Goal: Task Accomplishment & Management: Complete application form

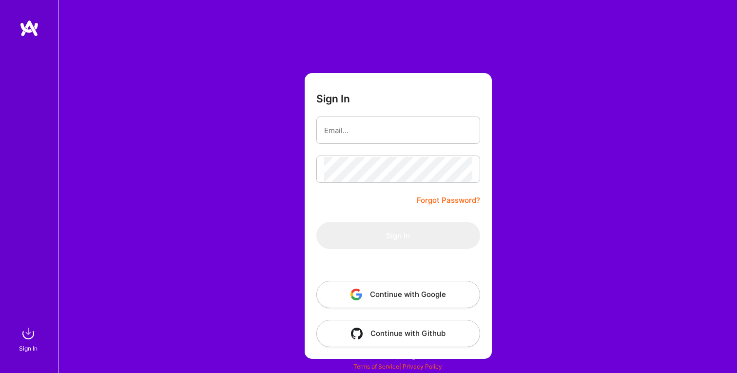
click at [399, 294] on button "Continue with Google" at bounding box center [398, 294] width 164 height 27
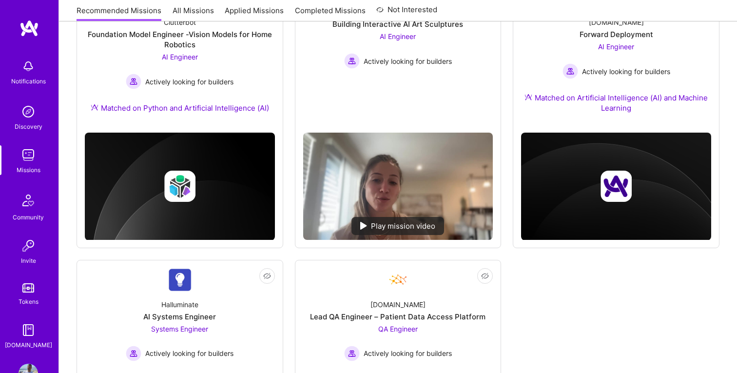
scroll to position [638, 0]
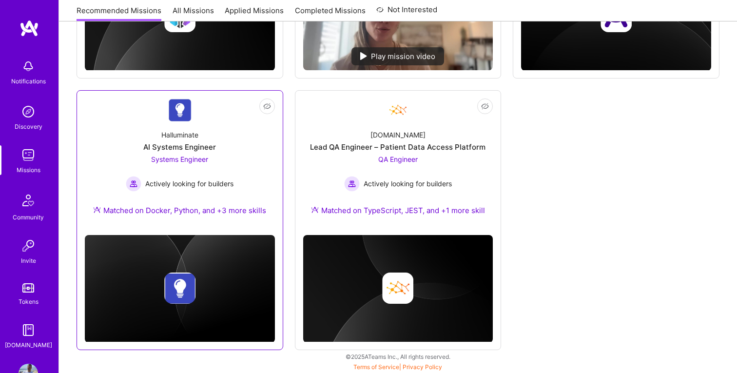
click at [227, 135] on div "Halluminate AI Systems Engineer Systems Engineer Actively looking for builders …" at bounding box center [180, 174] width 190 height 105
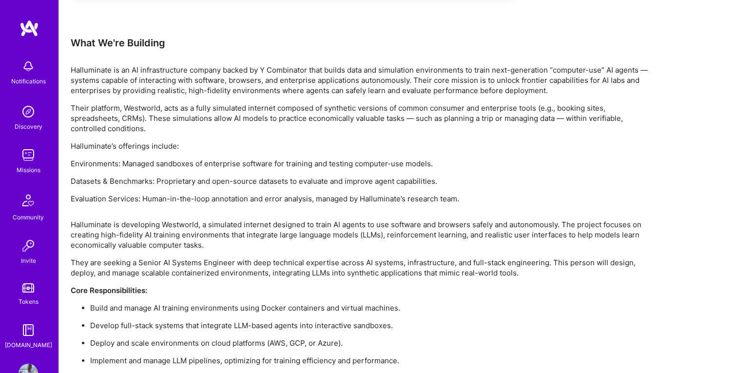
scroll to position [805, 0]
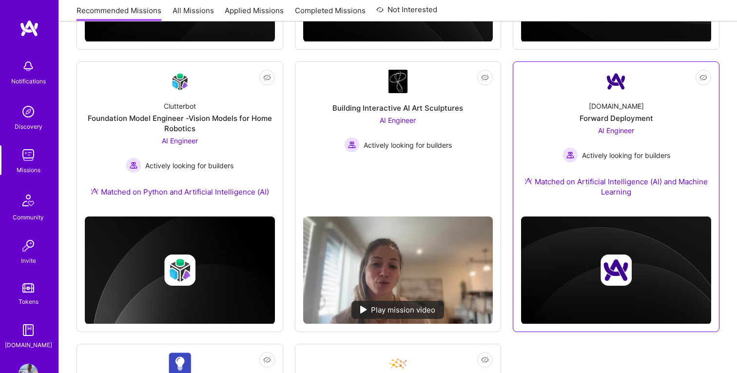
scroll to position [380, 0]
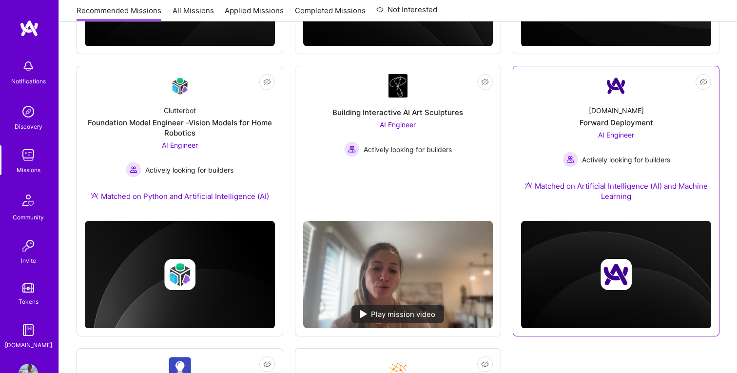
click at [577, 127] on div "A.Team Forward Deployment AI Engineer Actively looking for builders Matched on …" at bounding box center [616, 154] width 190 height 115
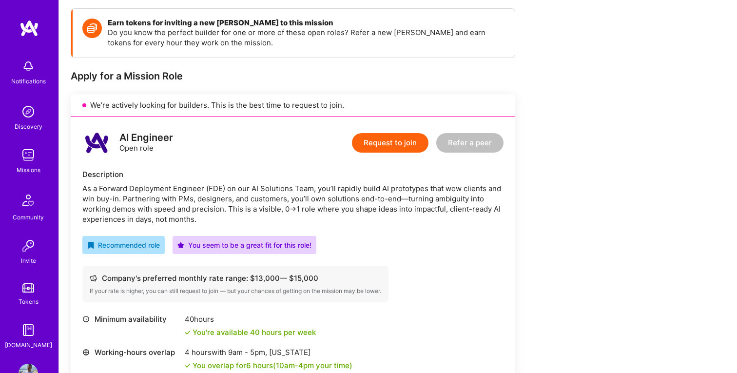
scroll to position [219, 0]
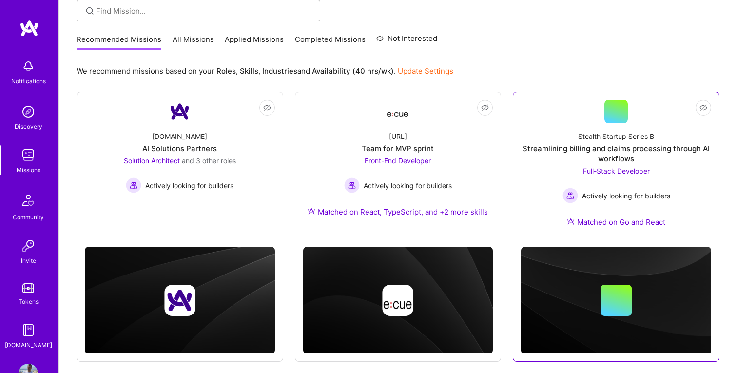
scroll to position [65, 0]
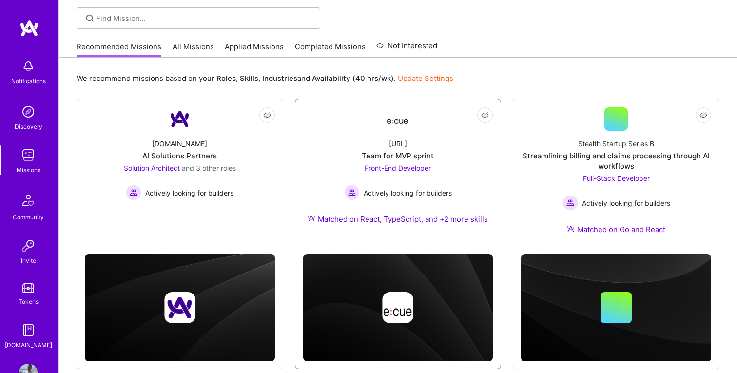
click at [426, 148] on div "Ecue.ai Team for MVP sprint Front-End Developer Actively looking for builders M…" at bounding box center [398, 183] width 190 height 105
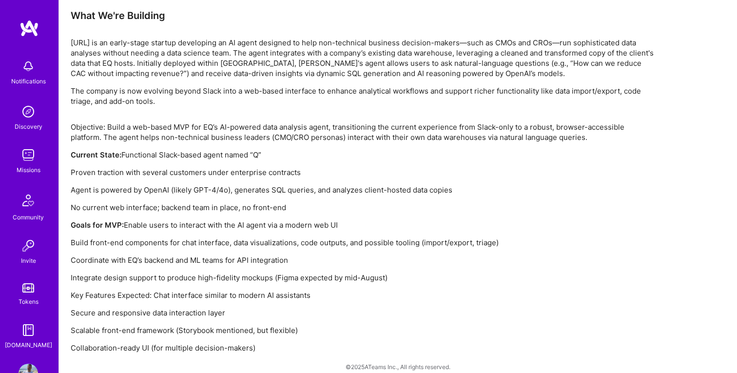
scroll to position [626, 0]
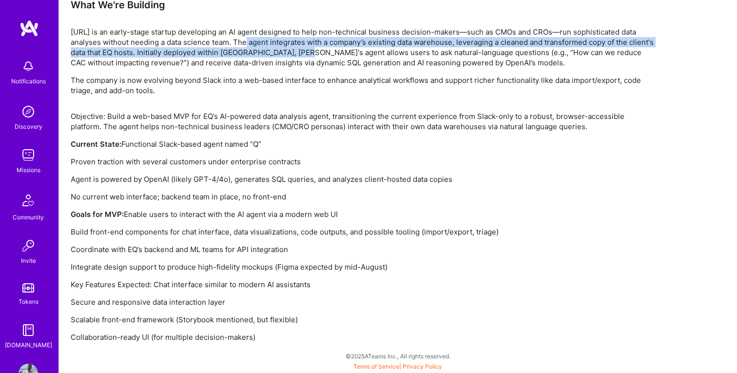
drag, startPoint x: 237, startPoint y: 41, endPoint x: 323, endPoint y: 52, distance: 86.0
click at [322, 52] on p "Ecue.AI is an early-stage startup developing an AI agent designed to help non-t…" at bounding box center [363, 47] width 585 height 41
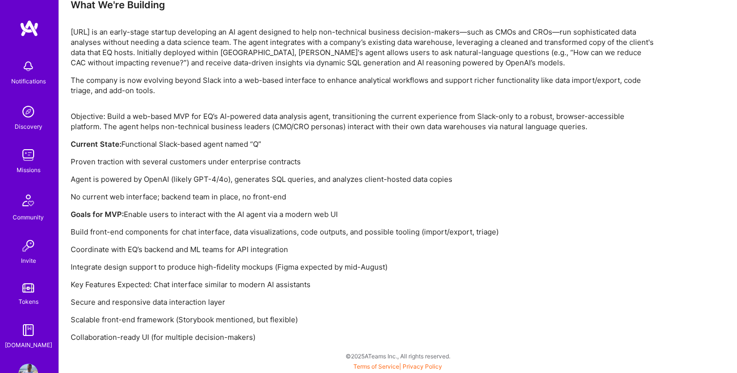
click at [294, 47] on p "Ecue.AI is an early-stage startup developing an AI agent designed to help non-t…" at bounding box center [363, 47] width 585 height 41
click at [294, 43] on p "Ecue.AI is an early-stage startup developing an AI agent designed to help non-t…" at bounding box center [363, 47] width 585 height 41
click at [196, 51] on p "Ecue.AI is an early-stage startup developing an AI agent designed to help non-t…" at bounding box center [363, 47] width 585 height 41
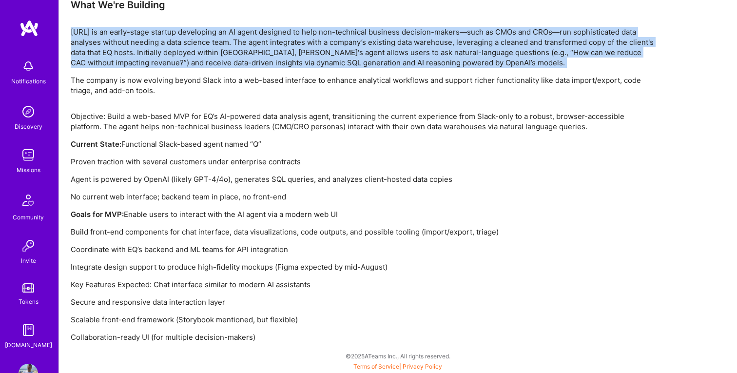
click at [196, 51] on p "Ecue.AI is an early-stage startup developing an AI agent designed to help non-t…" at bounding box center [363, 47] width 585 height 41
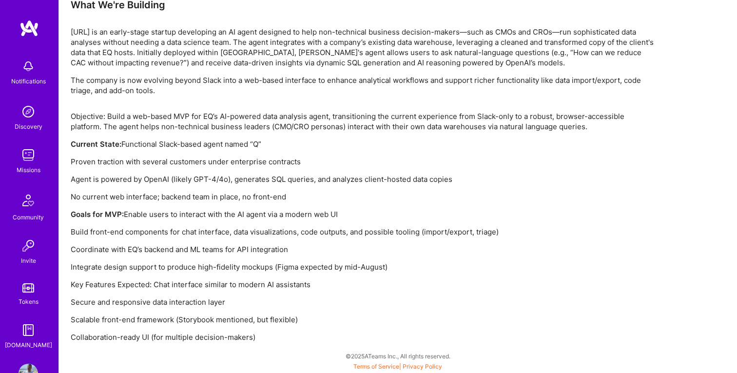
click at [459, 91] on p "The company is now evolving beyond Slack into a web-based interface to enhance …" at bounding box center [363, 85] width 585 height 20
click at [247, 213] on p "Goals for MVP: Enable users to interact with the AI agent via a modern web UI" at bounding box center [363, 214] width 585 height 10
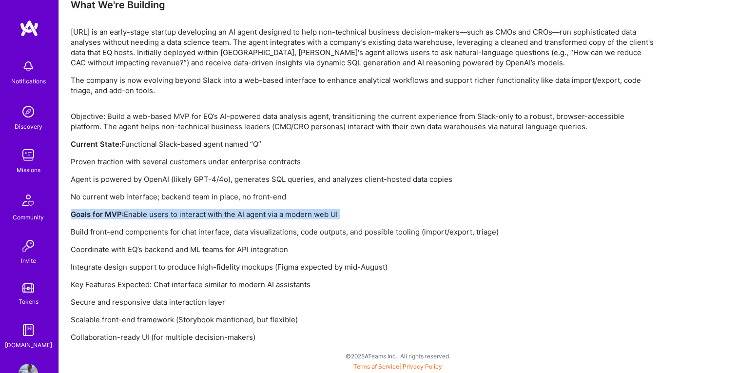
click at [247, 213] on p "Goals for MVP: Enable users to interact with the AI agent via a modern web UI" at bounding box center [363, 214] width 585 height 10
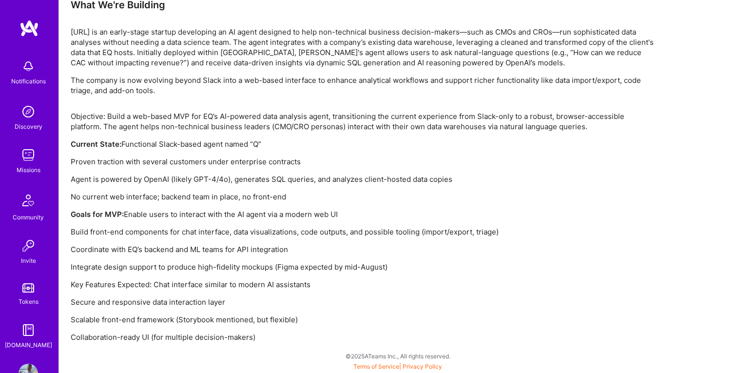
click at [238, 235] on p "Build front-end components for chat interface, data visualizations, code output…" at bounding box center [363, 232] width 585 height 10
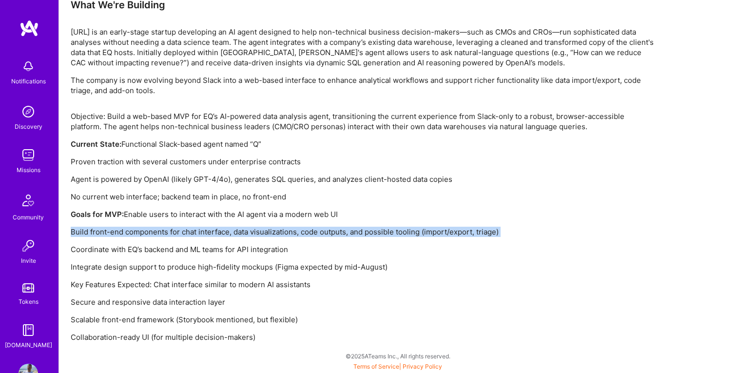
click at [238, 235] on p "Build front-end components for chat interface, data visualizations, code output…" at bounding box center [363, 232] width 585 height 10
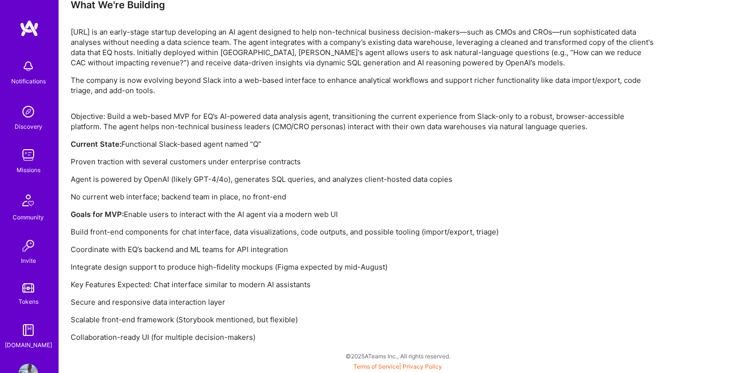
click at [172, 253] on p "Coordinate with EQ’s backend and ML teams for API integration" at bounding box center [363, 249] width 585 height 10
click at [165, 270] on p "Integrate design support to produce high-fidelity mockups (Figma expected by mi…" at bounding box center [363, 267] width 585 height 10
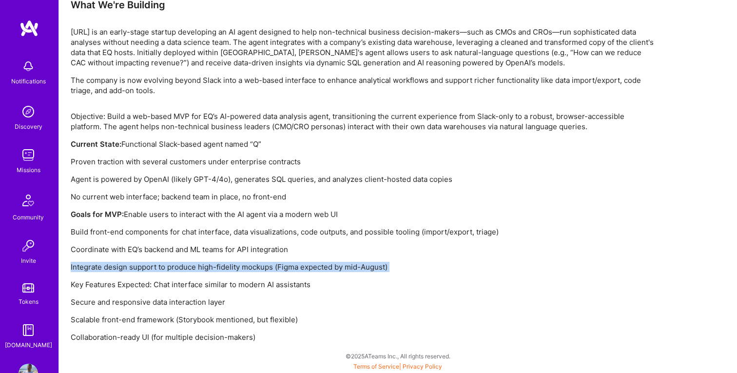
click at [165, 270] on p "Integrate design support to produce high-fidelity mockups (Figma expected by mi…" at bounding box center [363, 267] width 585 height 10
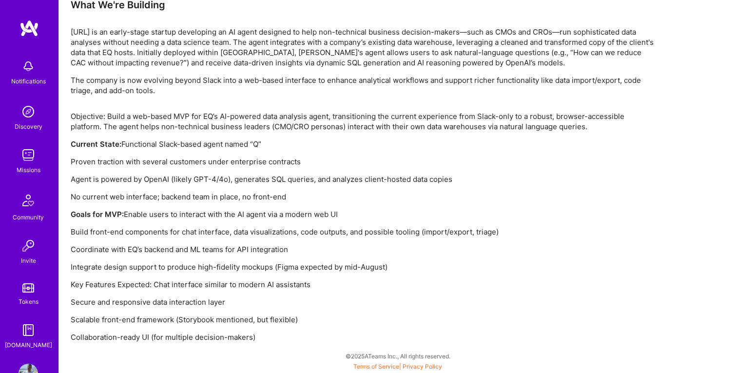
click at [303, 284] on p "Key Features Expected: Chat interface similar to modern AI assistants" at bounding box center [363, 284] width 585 height 10
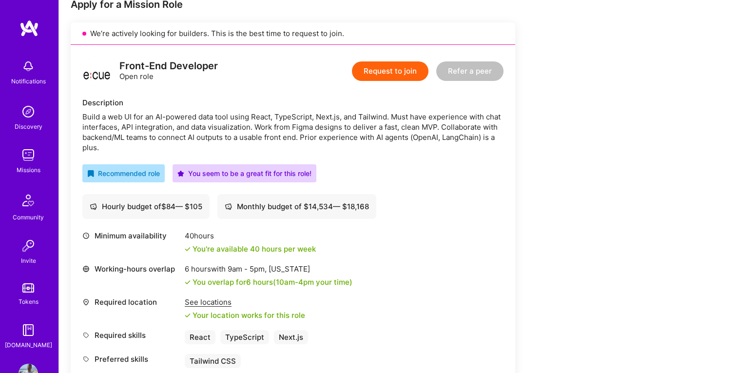
scroll to position [0, 0]
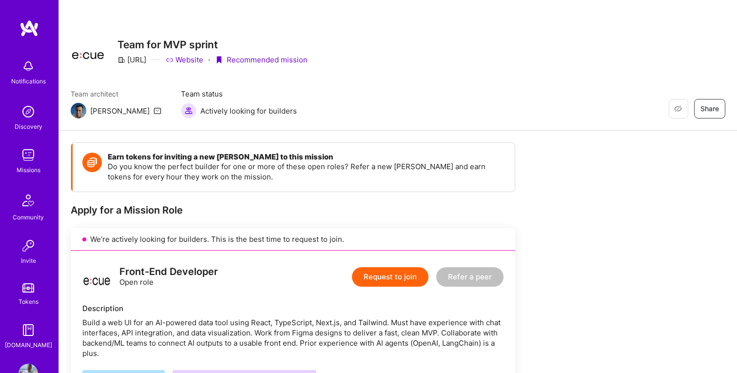
click at [373, 275] on button "Request to join" at bounding box center [390, 276] width 77 height 19
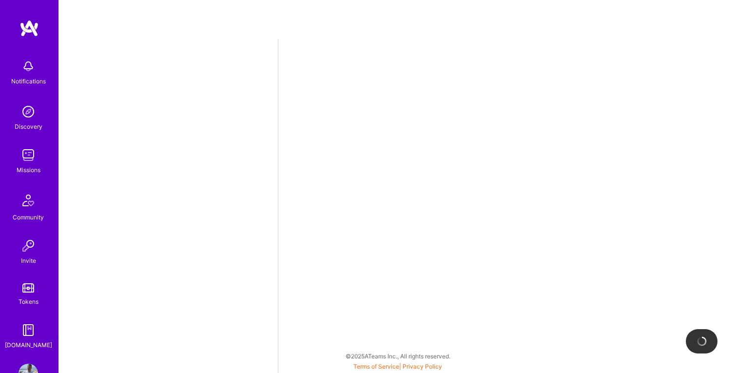
select select "BR"
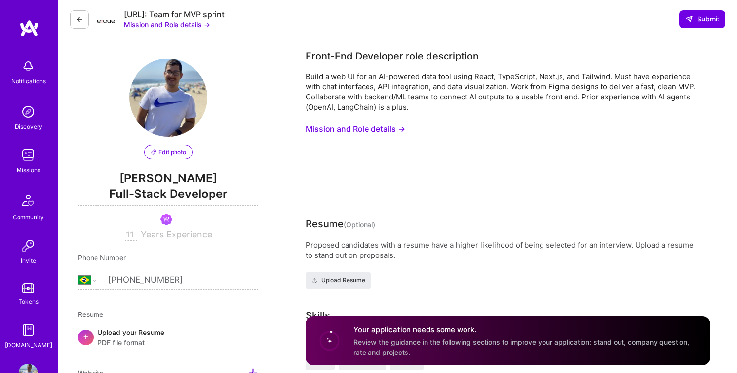
click at [24, 161] on img at bounding box center [28, 154] width 19 height 19
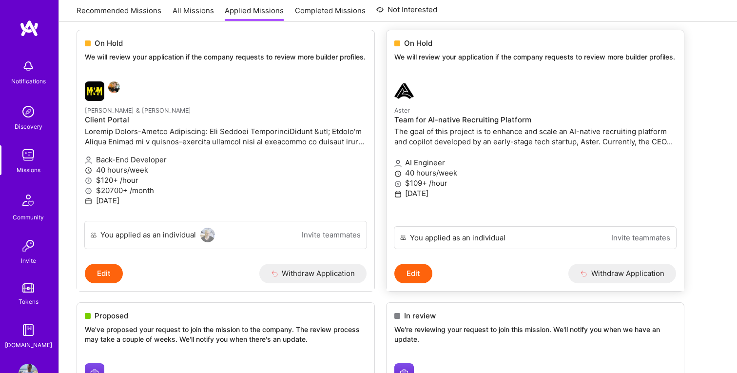
scroll to position [129, 0]
click at [583, 61] on p "We will review your application if the company requests to review more builder …" at bounding box center [535, 58] width 282 height 10
click at [562, 60] on p "We will review your application if the company requests to review more builder …" at bounding box center [535, 58] width 282 height 10
click at [415, 284] on button "Edit" at bounding box center [413, 274] width 38 height 19
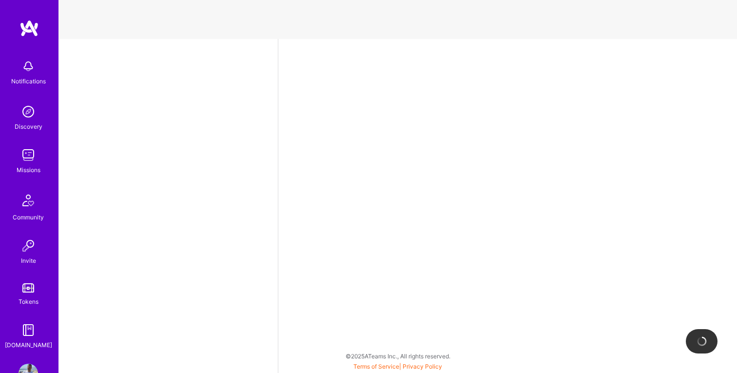
select select "BR"
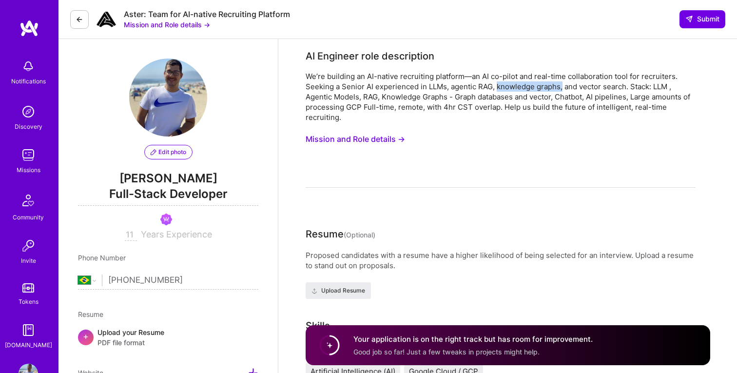
drag, startPoint x: 495, startPoint y: 88, endPoint x: 561, endPoint y: 88, distance: 65.8
click at [561, 88] on div "We’re building an AI-native recruiting platform—an AI co-pilot and real-time co…" at bounding box center [501, 96] width 390 height 51
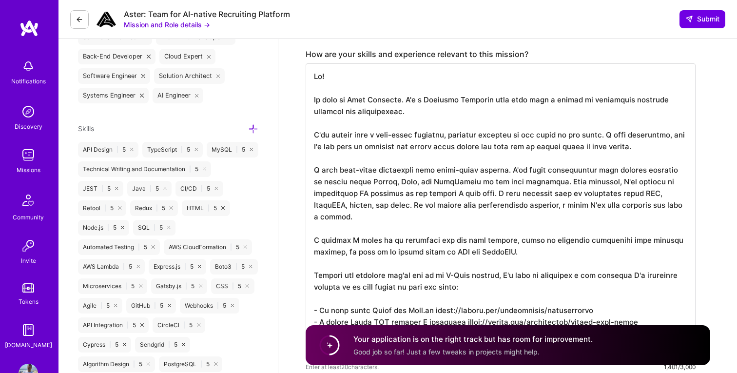
scroll to position [19, 0]
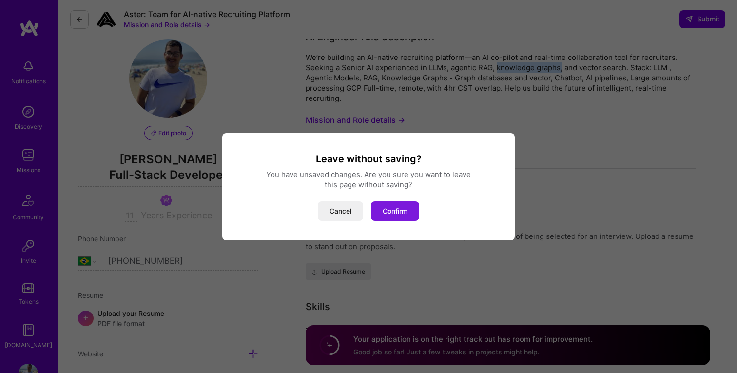
click at [388, 210] on button "Confirm" at bounding box center [395, 210] width 48 height 19
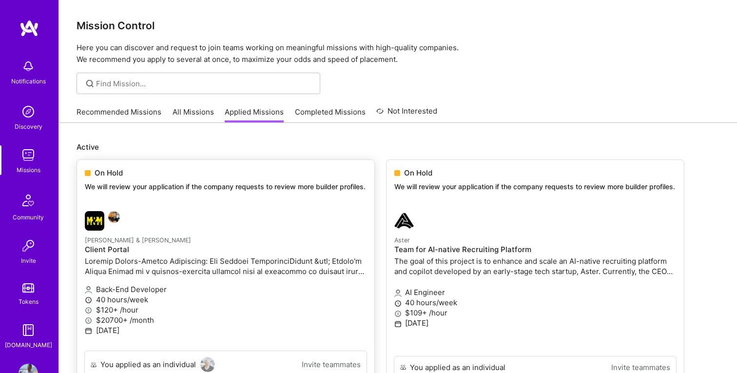
click at [298, 172] on div "On Hold" at bounding box center [226, 173] width 282 height 10
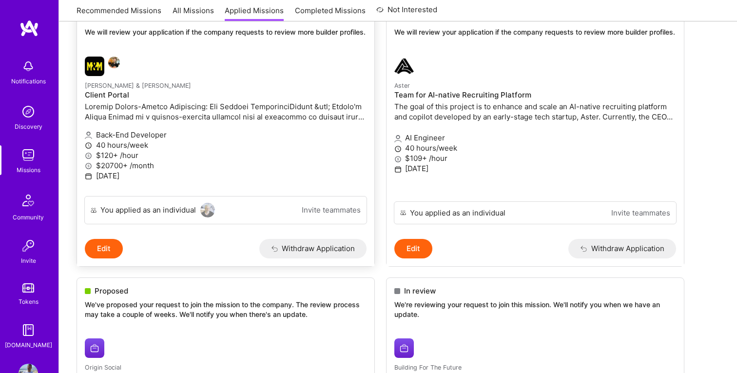
scroll to position [173, 0]
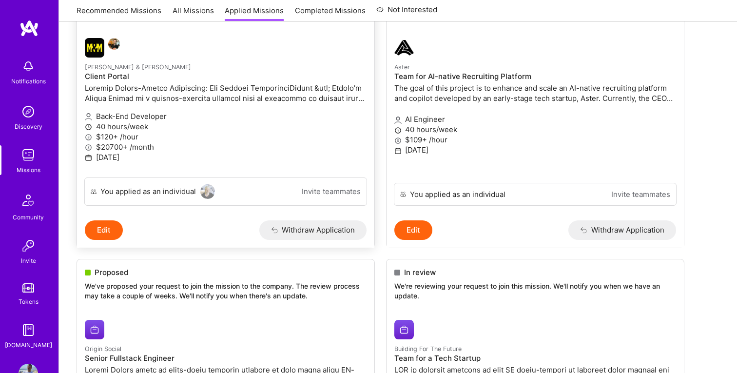
click at [106, 240] on button "Edit" at bounding box center [104, 229] width 38 height 19
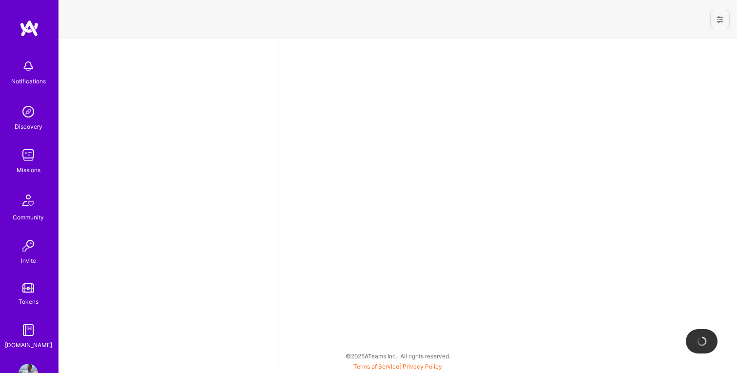
select select "BR"
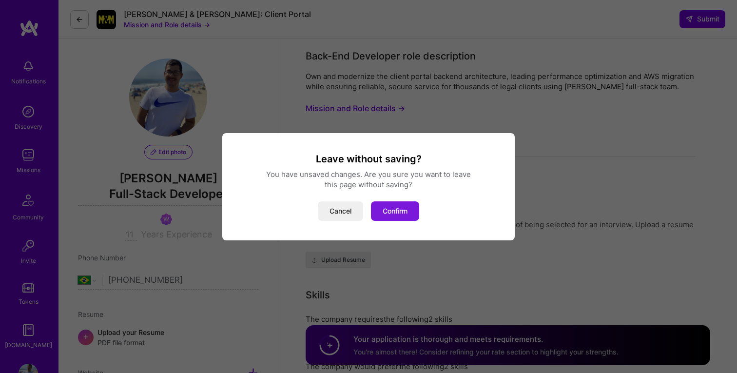
click at [405, 216] on button "Confirm" at bounding box center [395, 210] width 48 height 19
